Goal: Task Accomplishment & Management: Manage account settings

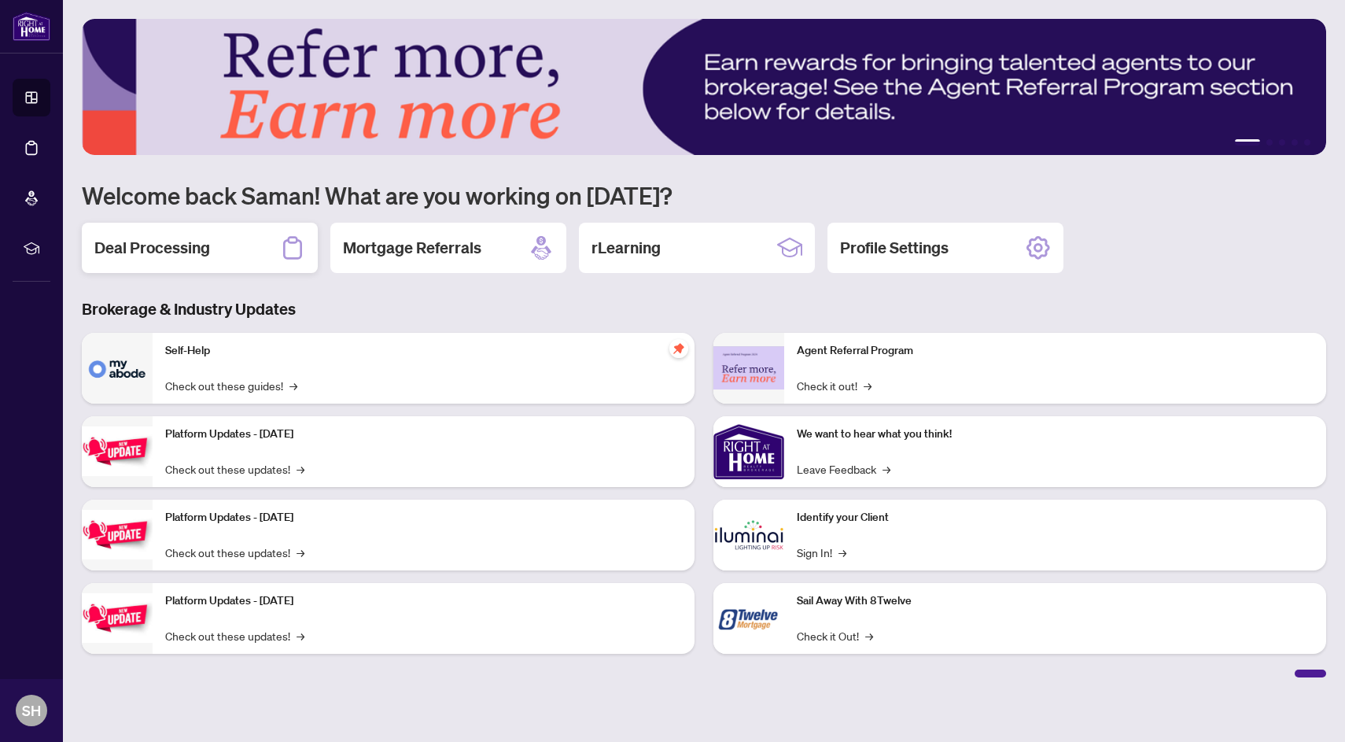
click at [220, 245] on div "Deal Processing" at bounding box center [200, 248] width 236 height 50
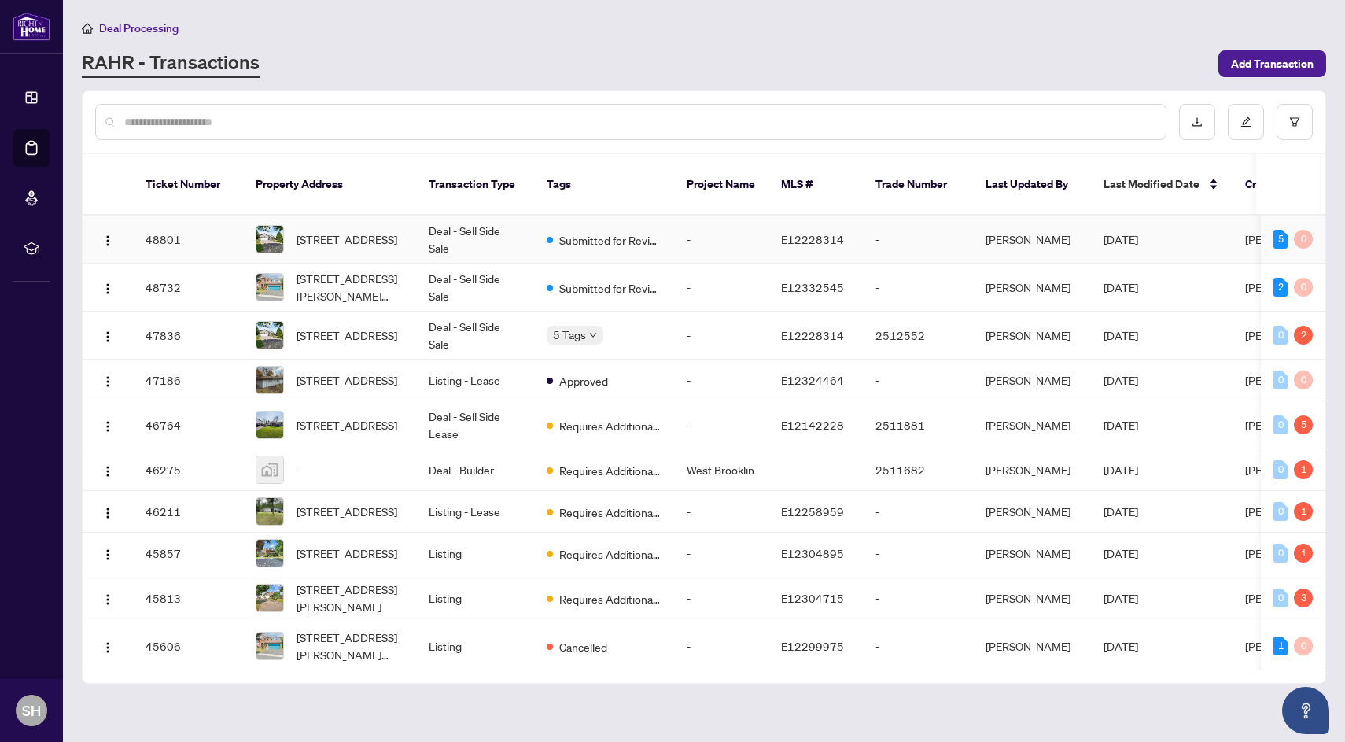
click at [319, 231] on span "[STREET_ADDRESS]" at bounding box center [347, 239] width 101 height 17
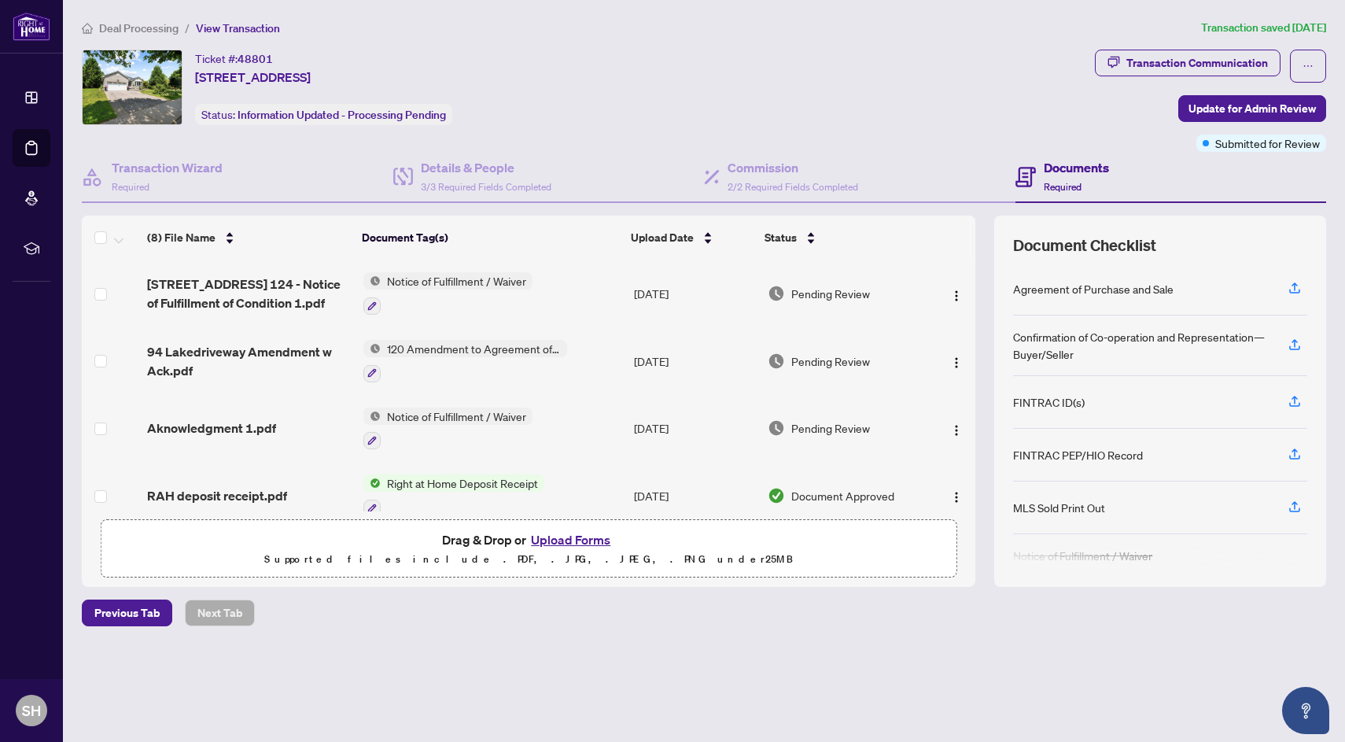
scroll to position [280, 0]
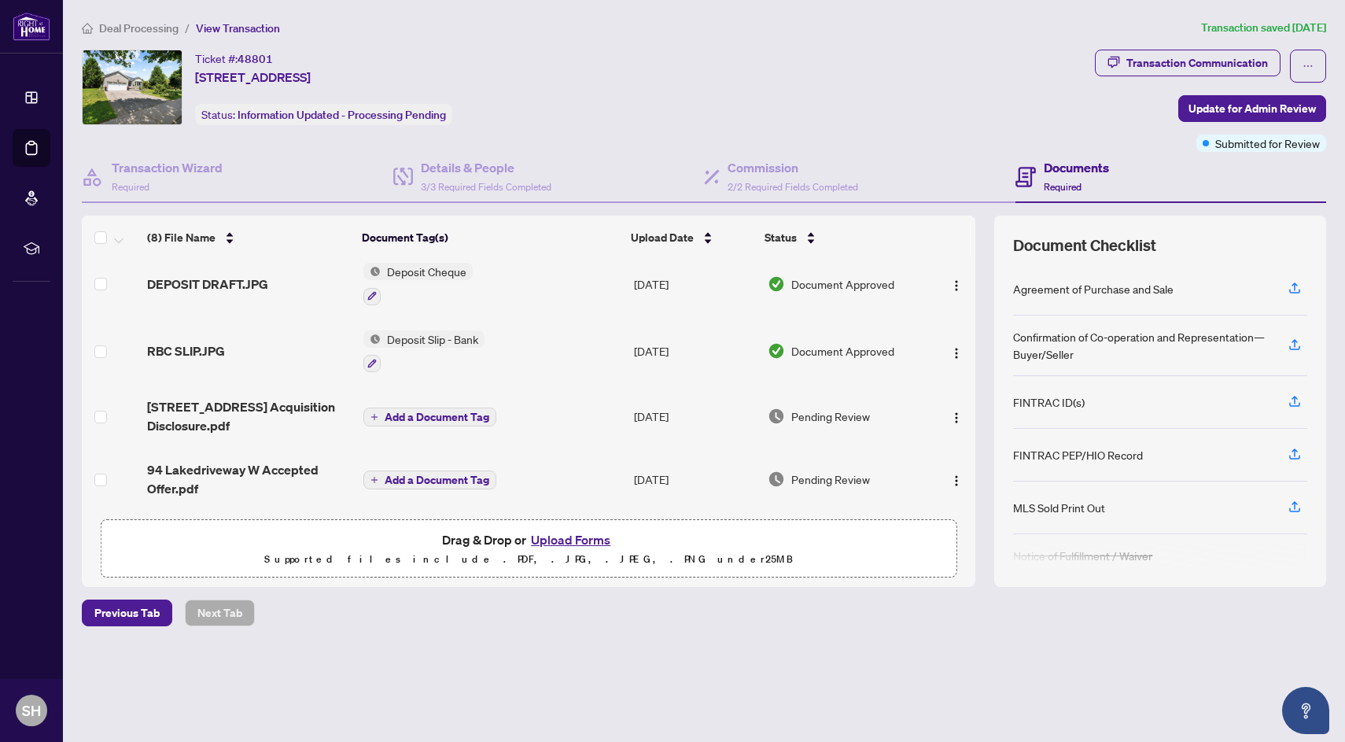
click at [264, 477] on span "94 Lakedriveway W Accepted Offer.pdf" at bounding box center [249, 479] width 204 height 38
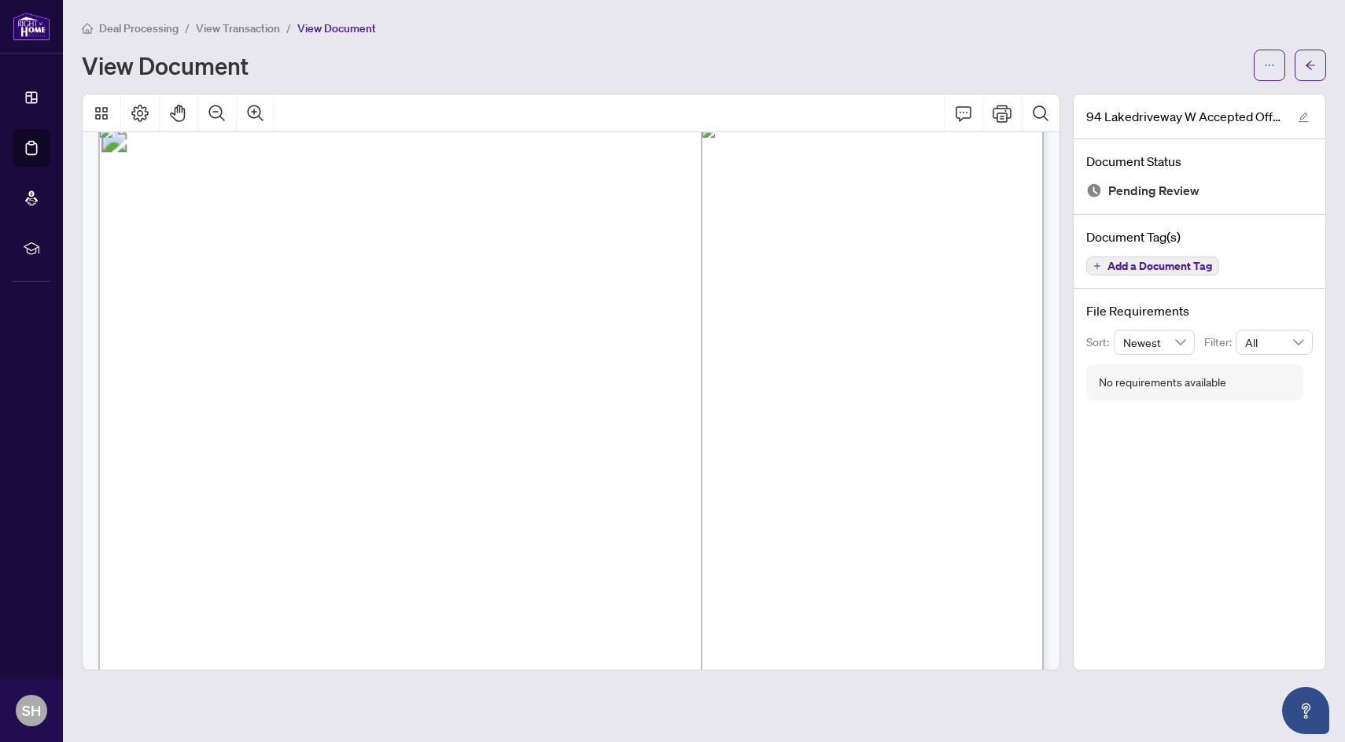
scroll to position [1393, 0]
